Goal: Register for event/course

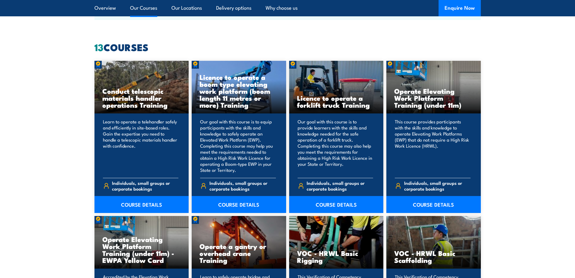
scroll to position [453, 0]
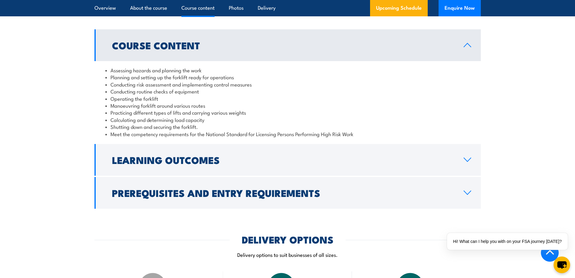
scroll to position [574, 0]
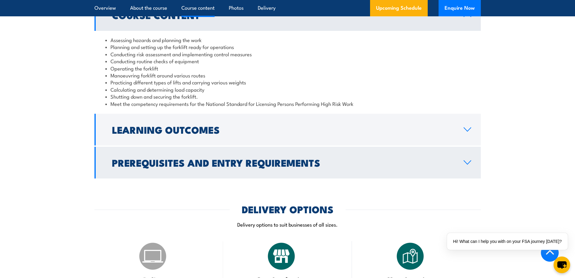
click at [265, 159] on h2 "Prerequisites and Entry Requirements" at bounding box center [283, 162] width 342 height 8
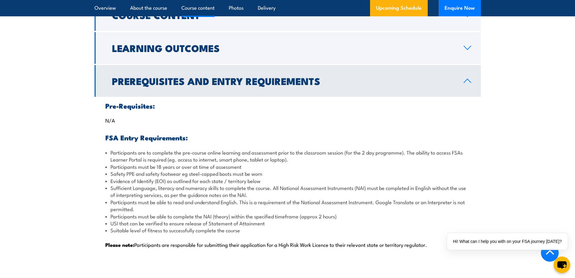
click at [255, 92] on link "Prerequisites and Entry Requirements" at bounding box center [288, 81] width 387 height 32
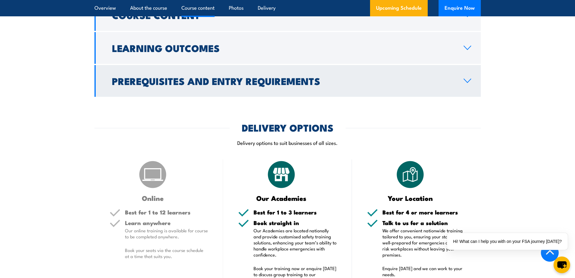
click at [240, 76] on h2 "Prerequisites and Entry Requirements" at bounding box center [283, 80] width 342 height 8
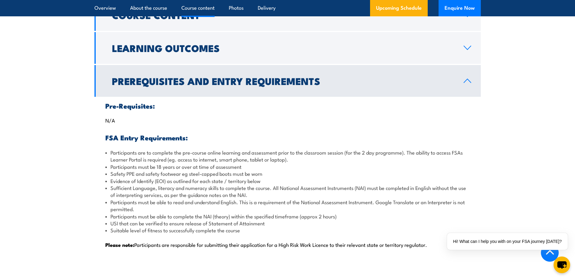
click at [243, 79] on h2 "Prerequisites and Entry Requirements" at bounding box center [283, 80] width 342 height 8
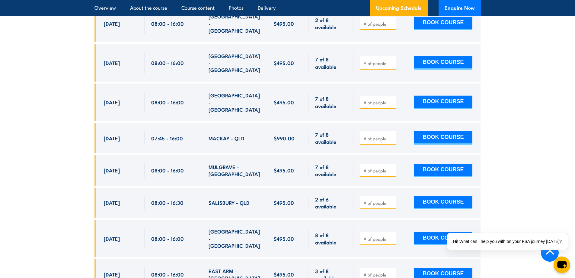
scroll to position [906, 0]
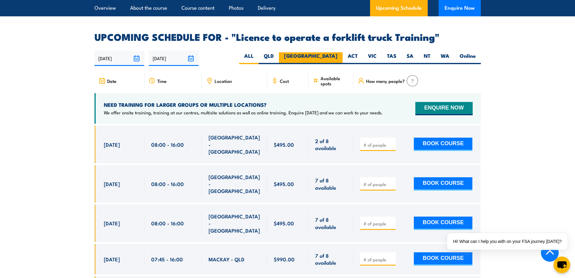
click at [331, 52] on label "NSW" at bounding box center [311, 58] width 64 height 12
click at [338, 52] on input "NSW" at bounding box center [340, 54] width 4 height 4
radio input "true"
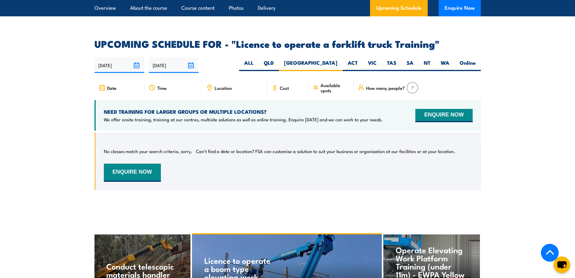
scroll to position [951, 0]
